Goal: Task Accomplishment & Management: Manage account settings

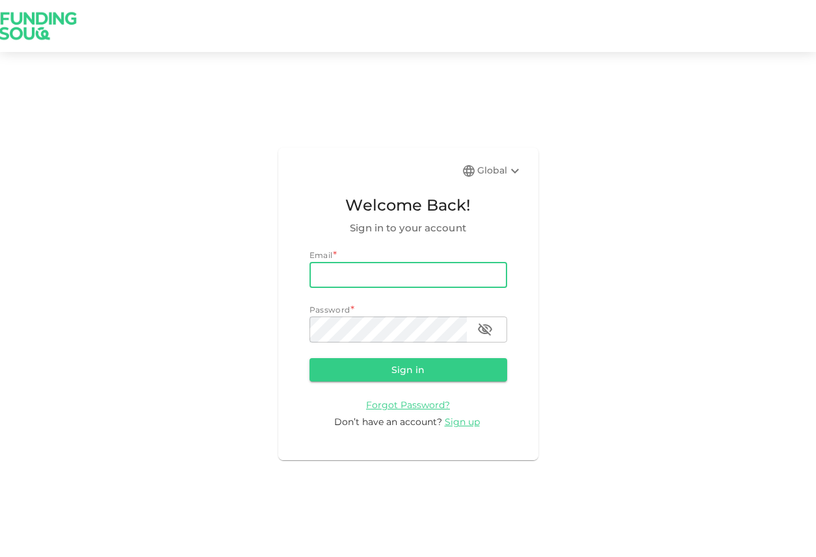
type input "[EMAIL_ADDRESS][DOMAIN_NAME]"
click at [408, 369] on button "Sign in" at bounding box center [409, 369] width 198 height 23
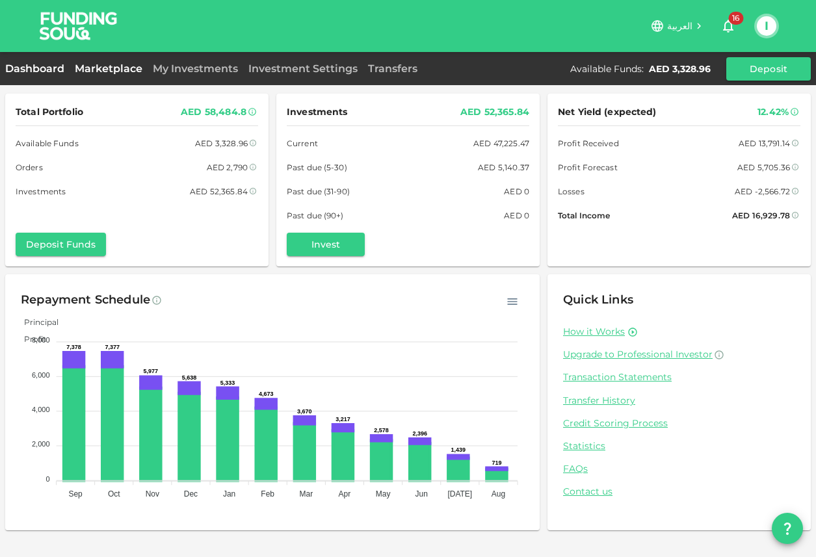
click at [123, 68] on link "Marketplace" at bounding box center [109, 68] width 78 height 12
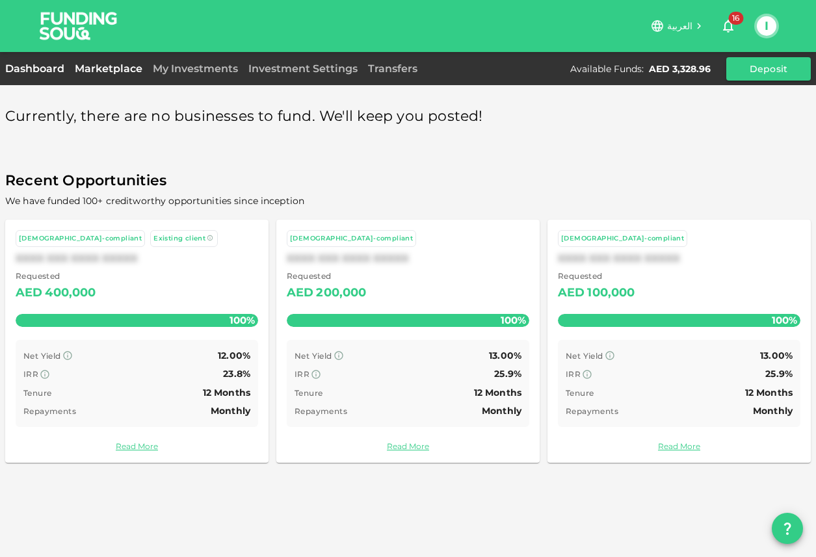
click at [58, 65] on link "Dashboard" at bounding box center [37, 68] width 64 height 12
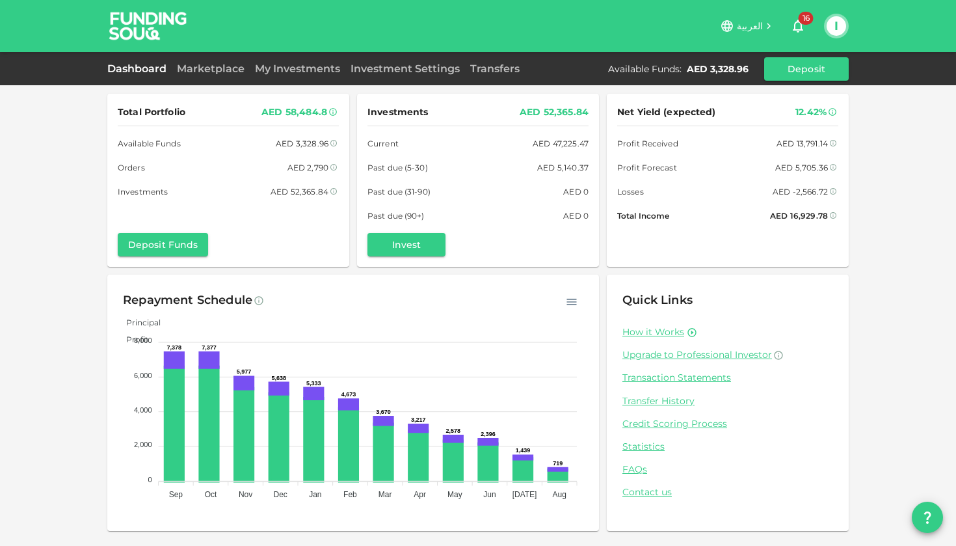
click at [55, 242] on div "Total Portfolio AED 58,484.8 Available Funds AED 3,328.96 Orders AED 2,790 Inve…" at bounding box center [478, 273] width 956 height 546
click at [68, 207] on div "Total Portfolio AED 58,484.8 Available Funds AED 3,328.96 Orders AED 2,790 Inve…" at bounding box center [478, 273] width 956 height 546
click at [68, 286] on div "Total Portfolio AED 58,484.8 Available Funds AED 3,328.96 Orders AED 2,790 Inve…" at bounding box center [478, 273] width 956 height 546
click at [209, 75] on div "Marketplace" at bounding box center [211, 69] width 78 height 16
click at [211, 62] on link "Marketplace" at bounding box center [211, 68] width 78 height 12
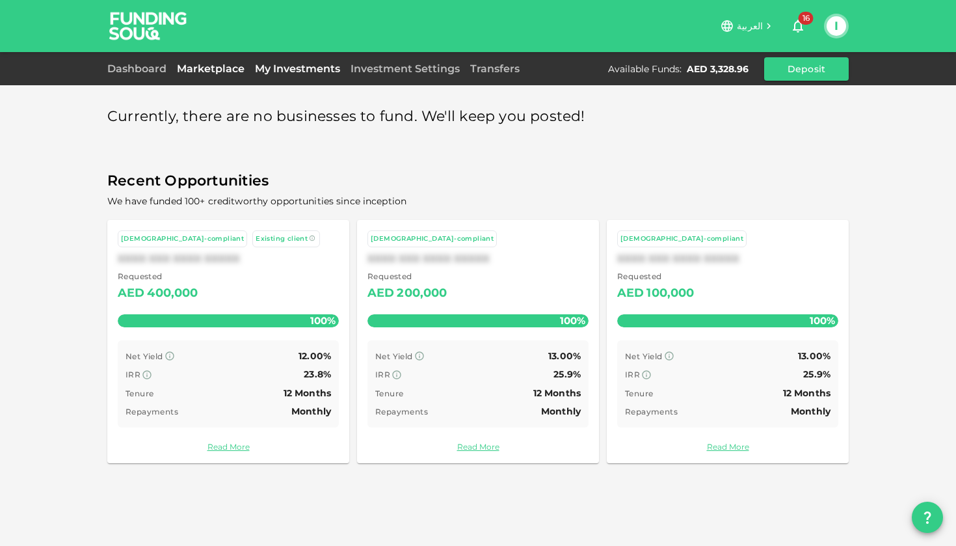
click at [310, 68] on link "My Investments" at bounding box center [298, 68] width 96 height 12
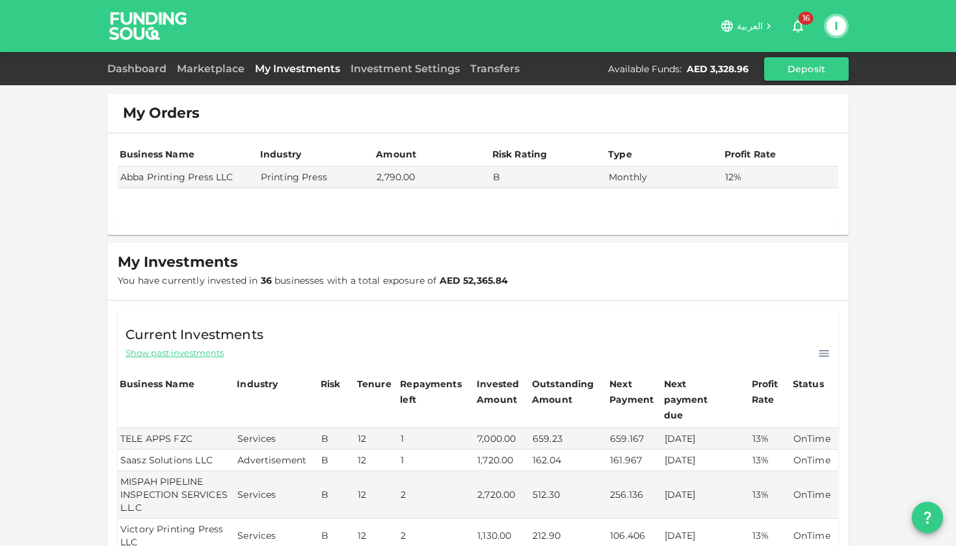
click at [834, 26] on button "I" at bounding box center [837, 26] width 20 height 20
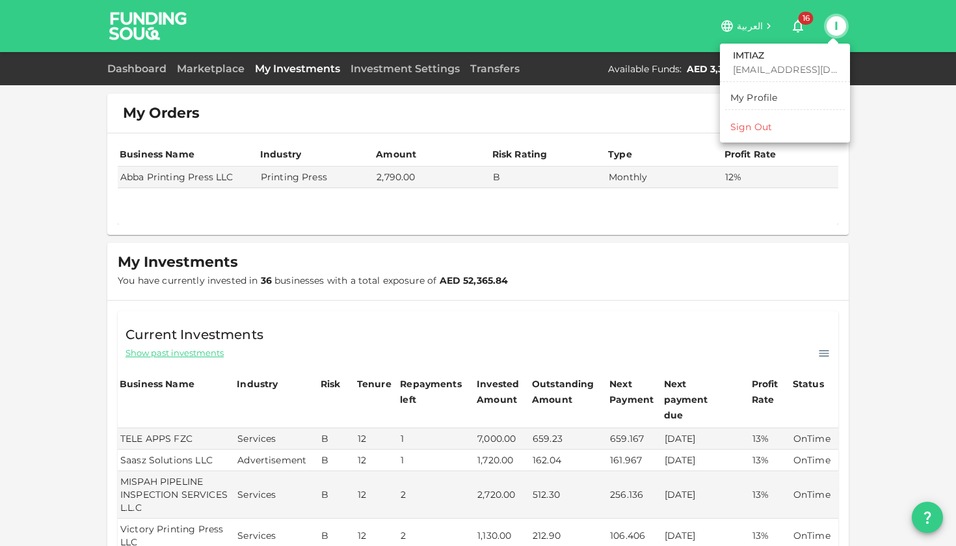
click at [210, 70] on div at bounding box center [478, 273] width 956 height 546
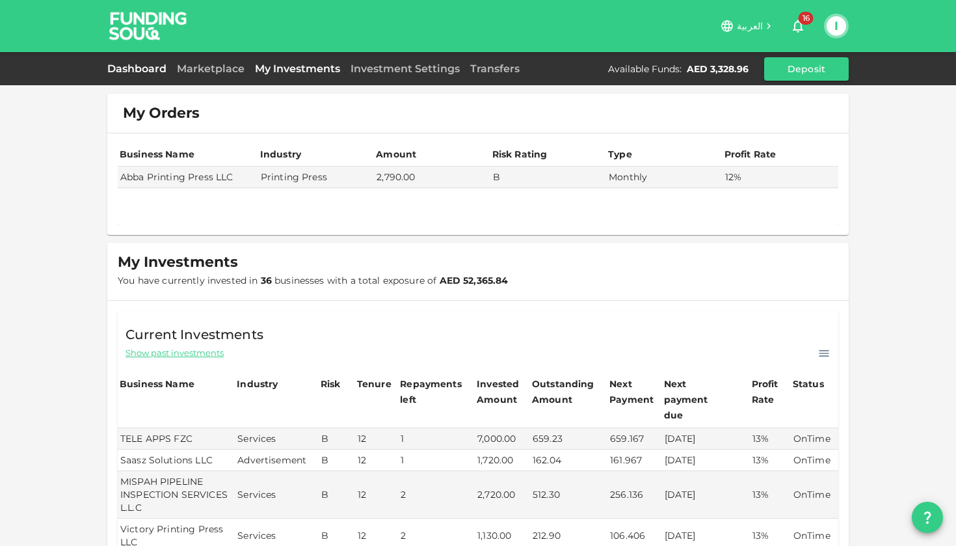
click at [127, 66] on link "Dashboard" at bounding box center [139, 68] width 64 height 12
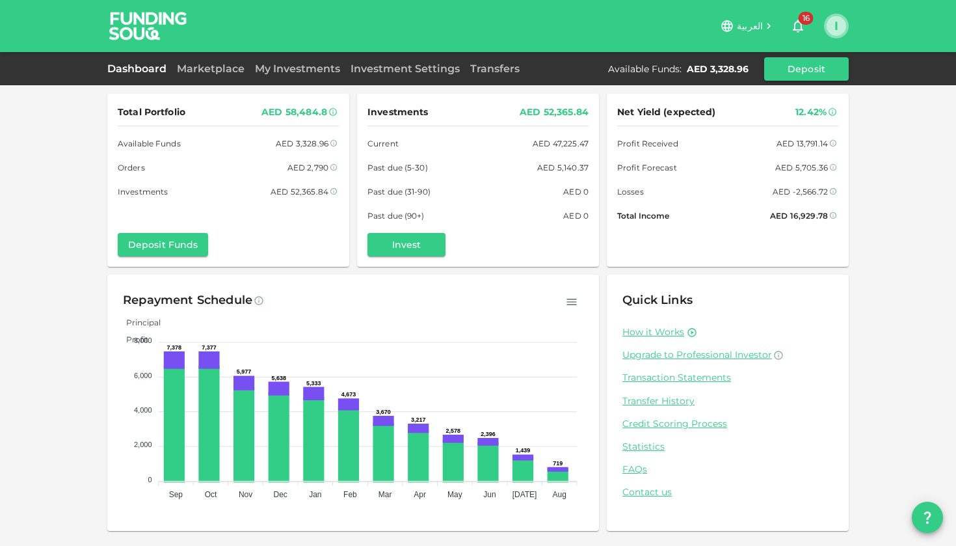
click at [836, 28] on button "I" at bounding box center [837, 26] width 20 height 20
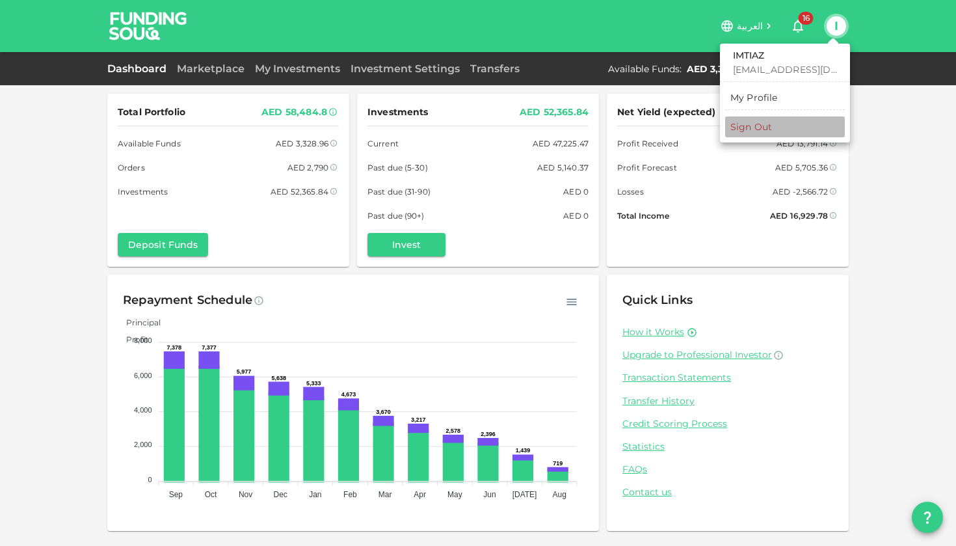
click at [762, 131] on div "Sign Out" at bounding box center [751, 126] width 42 height 13
